Goal: Information Seeking & Learning: Learn about a topic

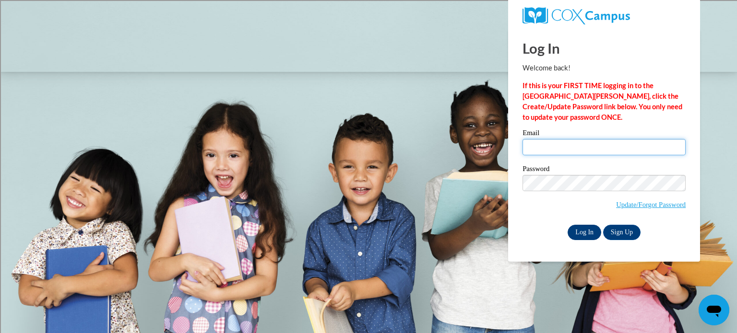
type input "hoppali@sdmfschools.org"
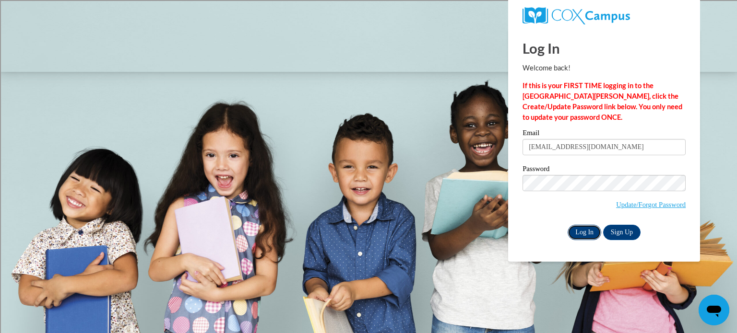
click at [580, 230] on input "Log In" at bounding box center [584, 232] width 34 height 15
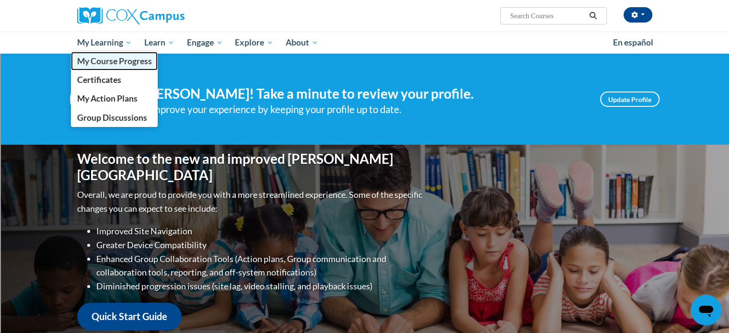
click at [132, 63] on span "My Course Progress" at bounding box center [114, 61] width 75 height 10
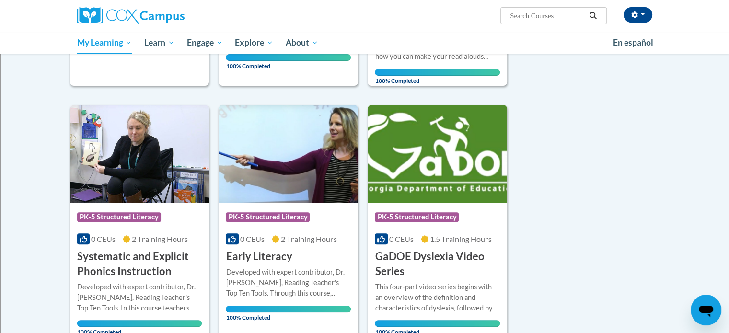
scroll to position [192, 0]
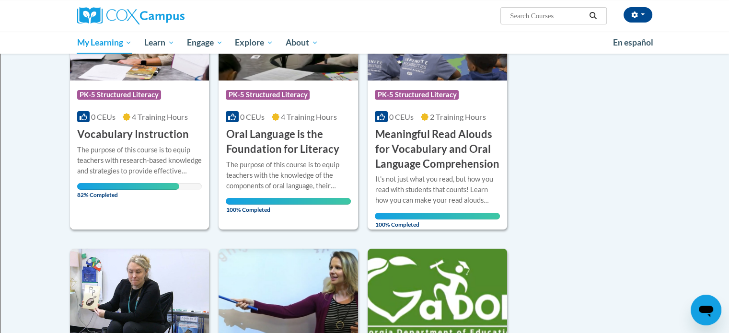
click at [133, 157] on div "The purpose of this course is to equip teachers with research-based knowledge a…" at bounding box center [139, 161] width 125 height 32
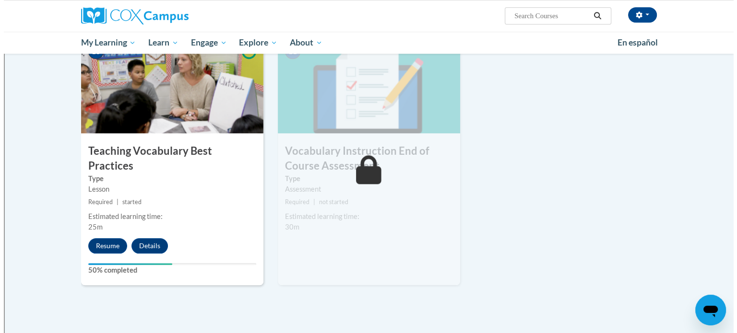
scroll to position [959, 0]
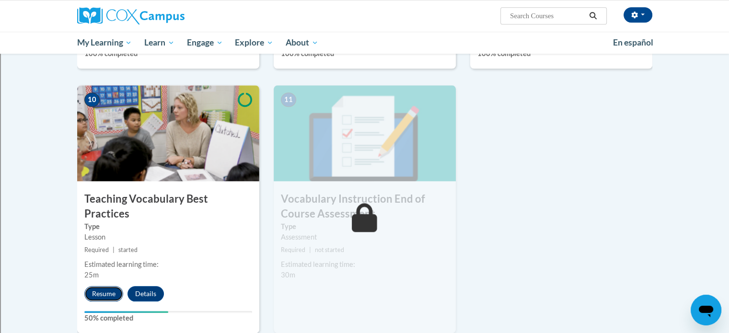
click at [113, 286] on button "Resume" at bounding box center [103, 293] width 39 height 15
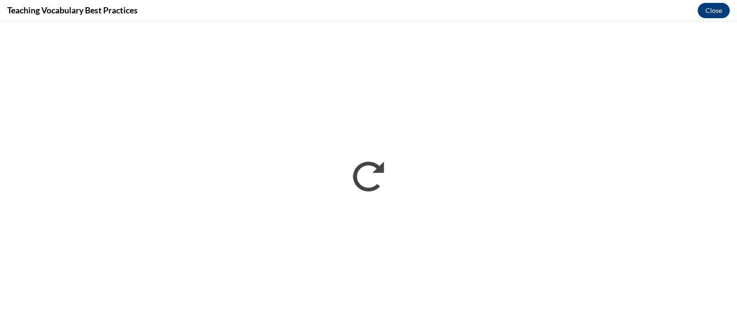
scroll to position [0, 0]
